Goal: Contribute content: Contribute content

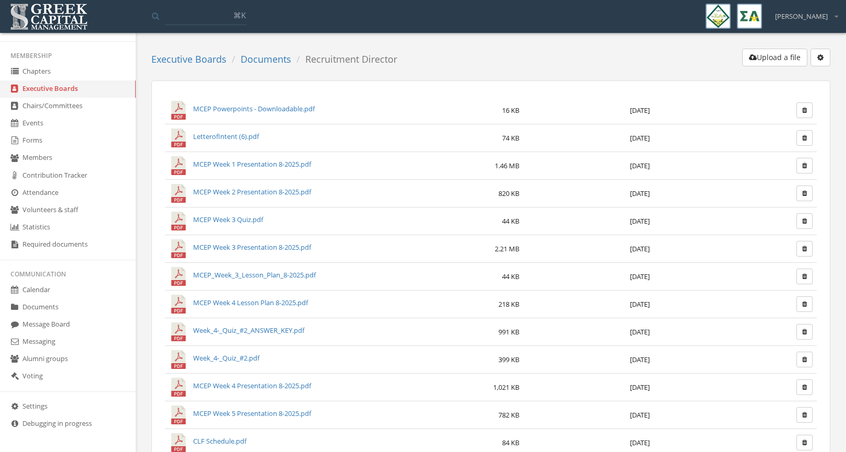
click at [264, 62] on link "Documents" at bounding box center [266, 59] width 51 height 13
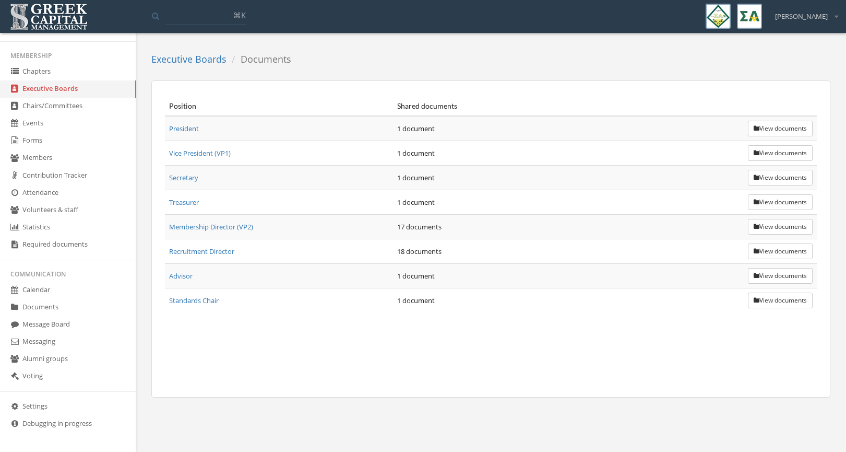
click at [170, 60] on link "Executive Boards" at bounding box center [188, 59] width 75 height 13
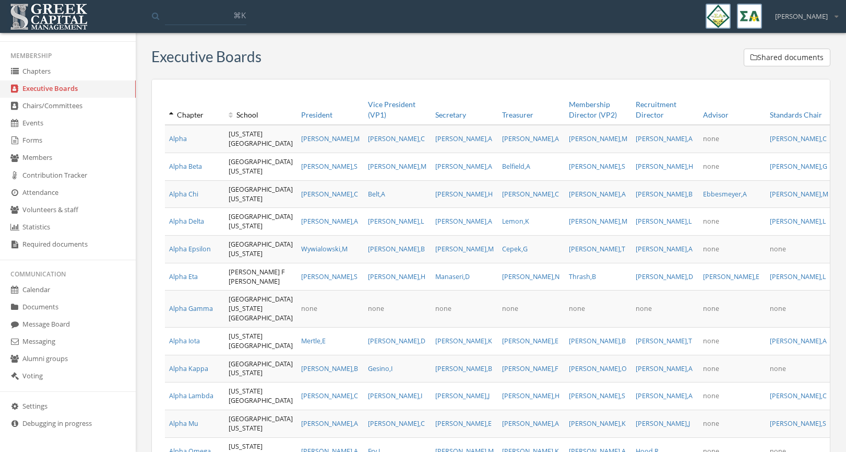
click at [33, 311] on link "Documents" at bounding box center [68, 307] width 136 height 17
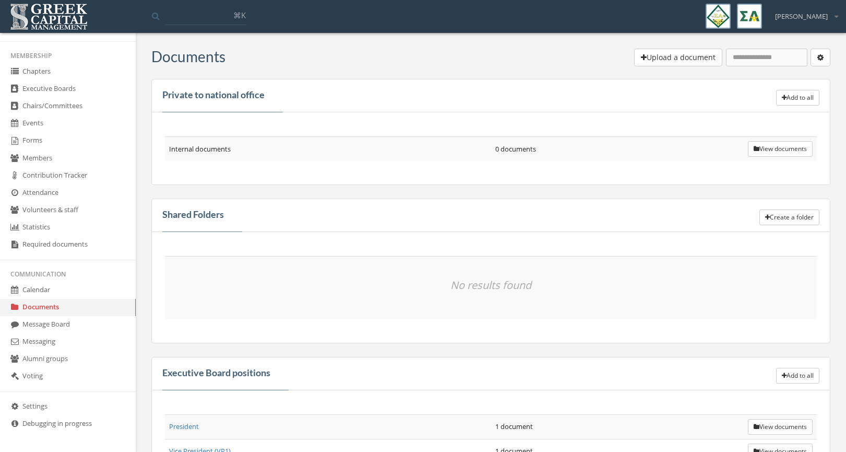
click at [639, 55] on button "Upload a document" at bounding box center [678, 58] width 88 height 18
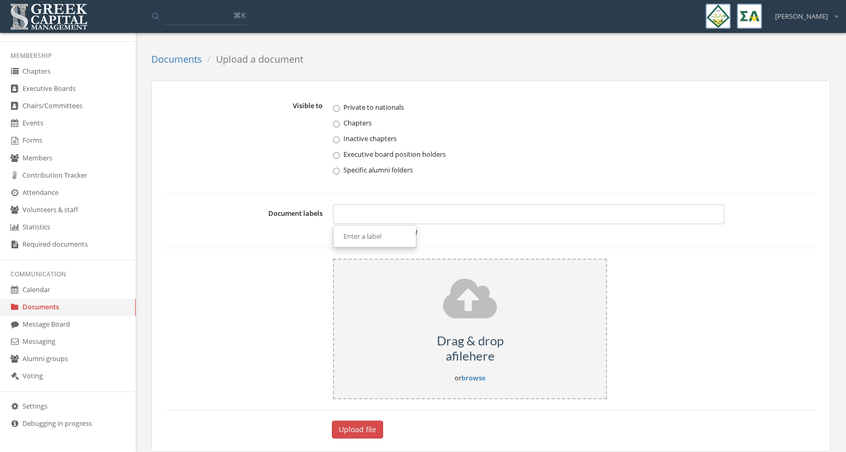
click at [339, 217] on div at bounding box center [528, 214] width 391 height 20
type input "**********"
click at [480, 378] on link "browse" at bounding box center [474, 377] width 24 height 9
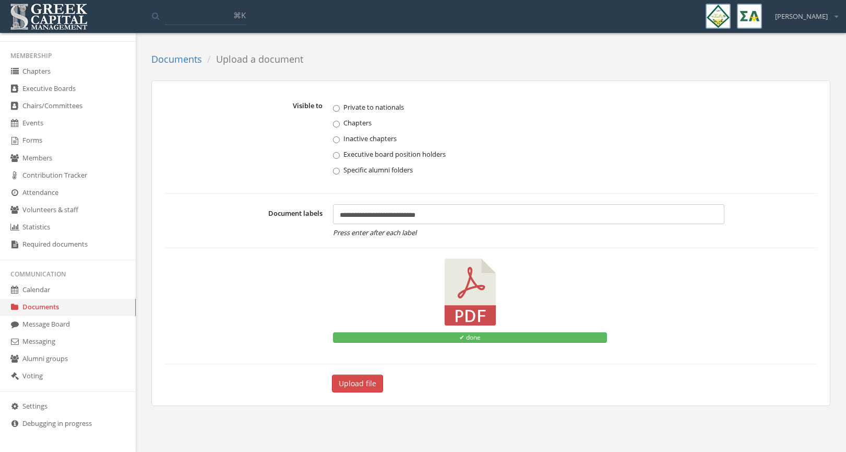
click at [340, 155] on label "Executive board position holders" at bounding box center [528, 154] width 391 height 10
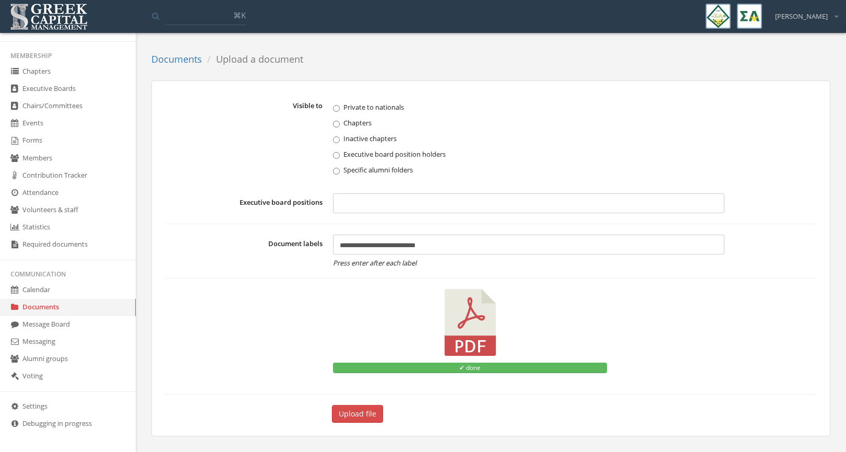
click at [349, 207] on div at bounding box center [528, 203] width 391 height 20
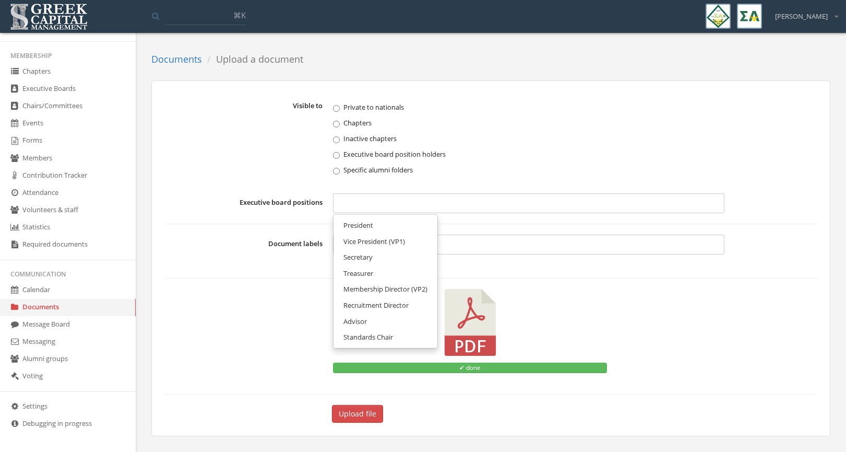
click at [359, 290] on span "Membership Director (VP2)" at bounding box center [386, 288] width 84 height 9
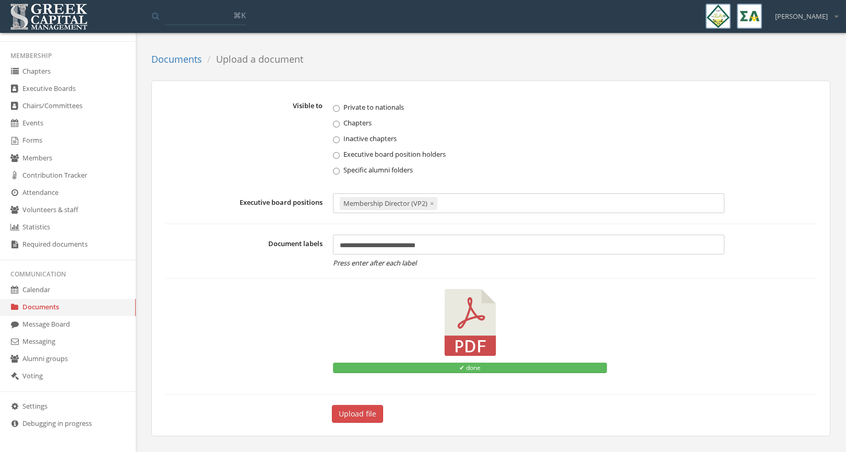
click at [465, 207] on div "Membership Director (VP2) ×" at bounding box center [528, 203] width 391 height 20
click at [376, 281] on link "Recruitment Director" at bounding box center [376, 289] width 78 height 16
click at [364, 410] on button "Upload file" at bounding box center [357, 414] width 51 height 18
